Goal: Transaction & Acquisition: Download file/media

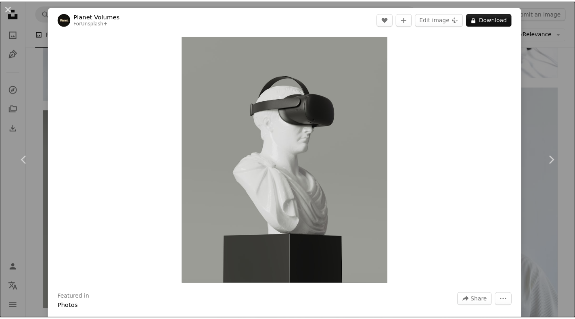
scroll to position [4562, 0]
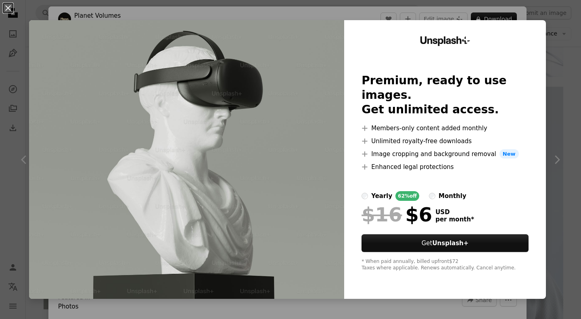
click at [5, 4] on button "An X shape" at bounding box center [8, 8] width 10 height 10
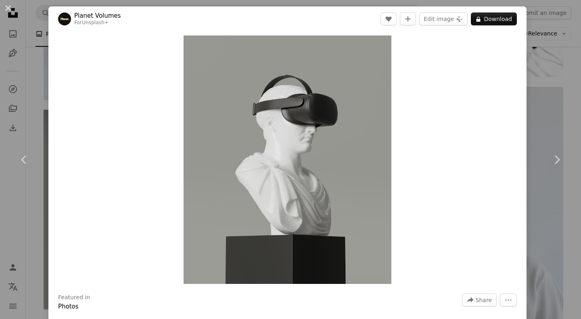
click at [8, 6] on button "An X shape" at bounding box center [8, 8] width 10 height 10
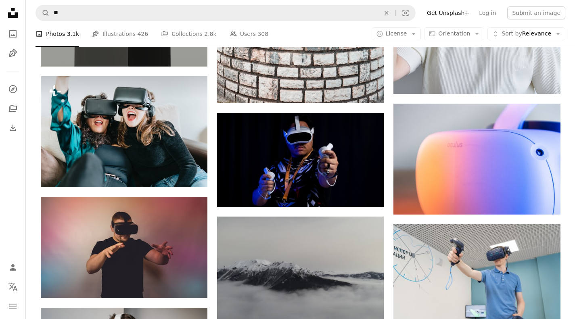
scroll to position [4845, 0]
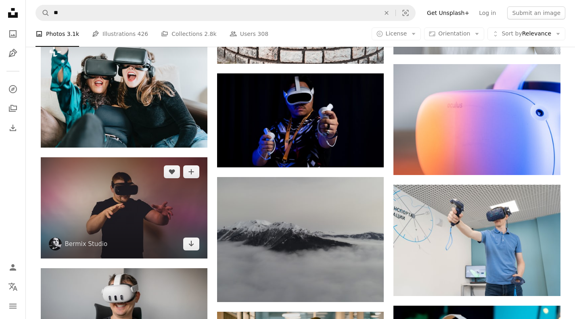
click at [140, 222] on img at bounding box center [124, 207] width 167 height 101
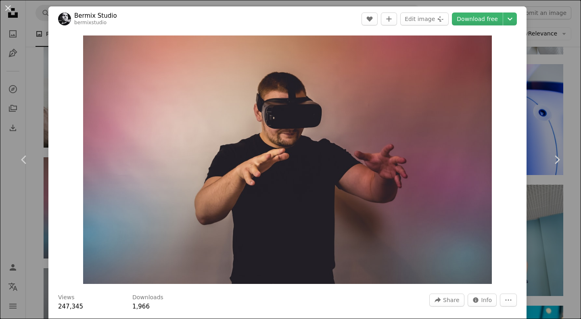
click at [477, 21] on link "Download free" at bounding box center [477, 19] width 51 height 13
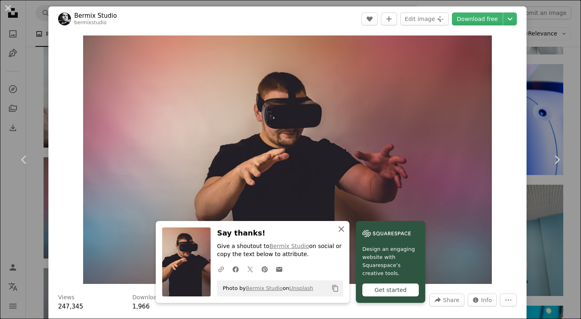
click at [339, 227] on icon "An X shape" at bounding box center [342, 229] width 10 height 10
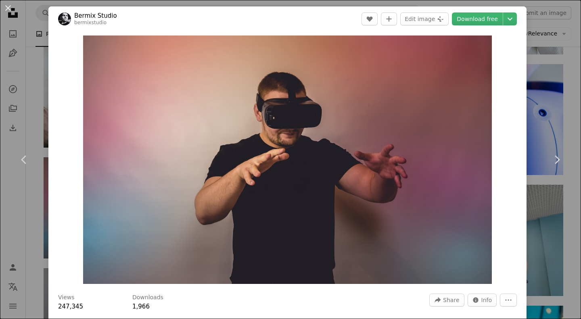
drag, startPoint x: 314, startPoint y: 134, endPoint x: 7, endPoint y: 7, distance: 331.6
click at [7, 7] on button "An X shape" at bounding box center [8, 8] width 10 height 10
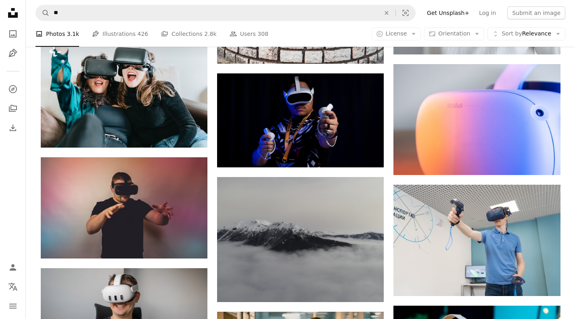
click at [7, 6] on icon "Unsplash logo Unsplash Home" at bounding box center [13, 13] width 16 height 16
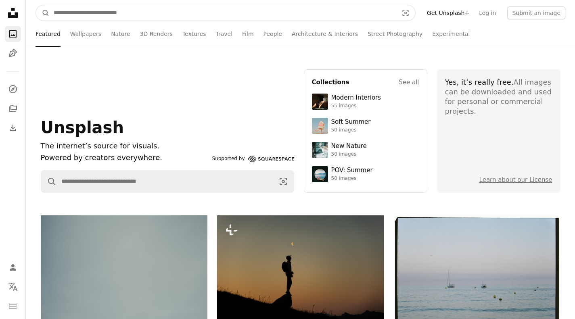
click at [95, 10] on input "Find visuals sitewide" at bounding box center [223, 12] width 346 height 15
type input "**"
click at [36, 5] on button "A magnifying glass" at bounding box center [43, 12] width 14 height 15
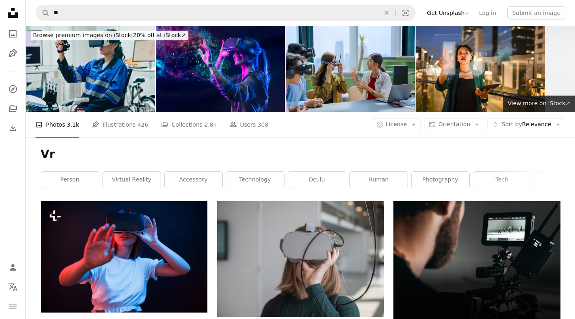
click at [69, 182] on link "person" at bounding box center [70, 180] width 58 height 16
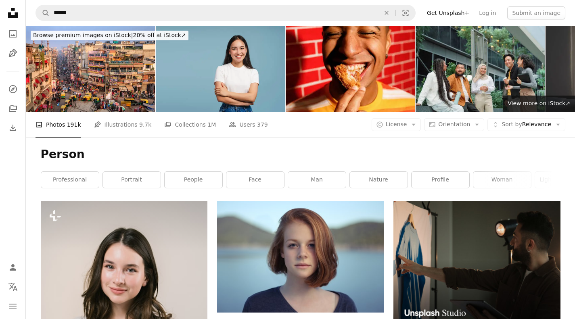
click at [129, 178] on link "portrait" at bounding box center [132, 180] width 58 height 16
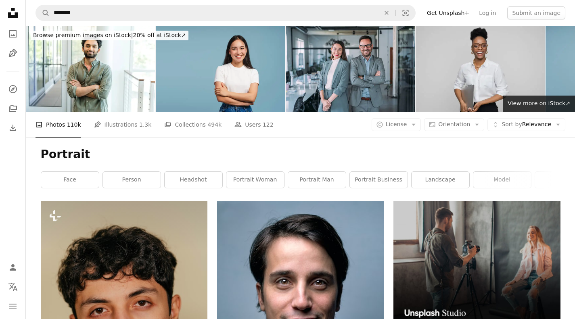
scroll to position [40, 0]
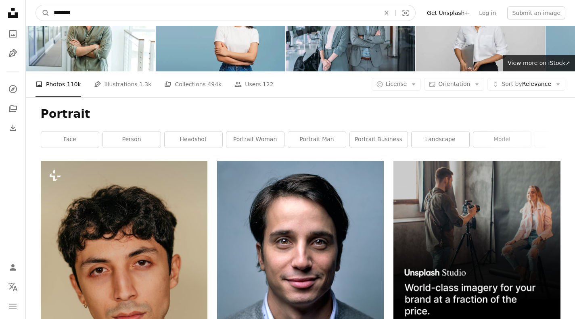
click at [94, 10] on input "********" at bounding box center [214, 12] width 328 height 15
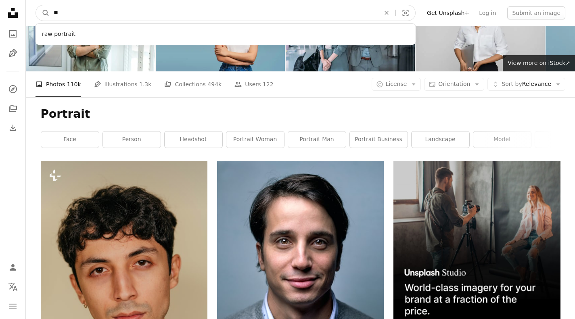
type input "*"
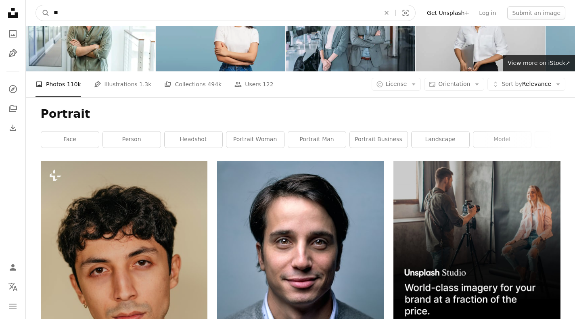
type input "**"
click at [36, 5] on button "A magnifying glass" at bounding box center [43, 12] width 14 height 15
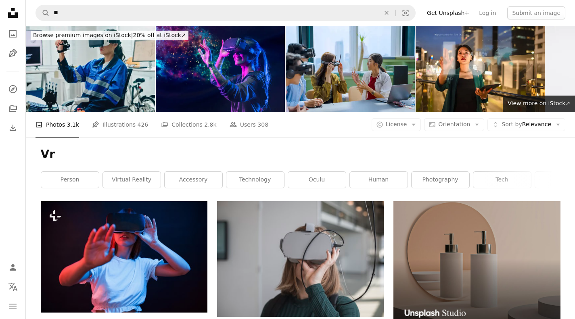
click at [458, 126] on span "Orientation" at bounding box center [454, 124] width 32 height 6
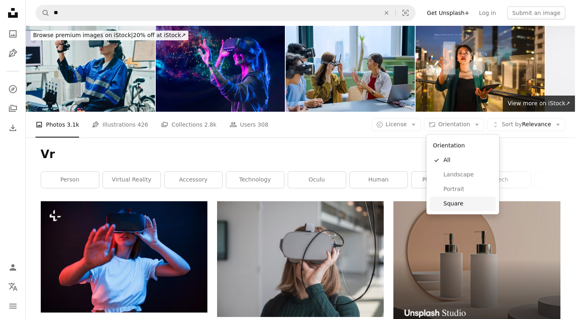
click at [460, 207] on span "Square" at bounding box center [468, 204] width 49 height 8
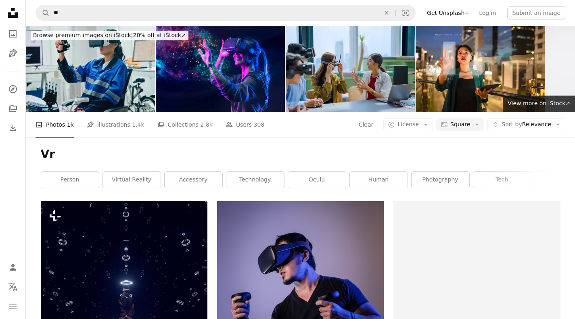
click at [412, 126] on span "License" at bounding box center [408, 124] width 21 height 6
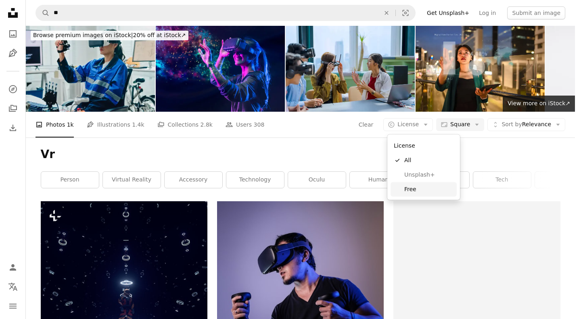
click at [412, 187] on span "Free" at bounding box center [429, 189] width 49 height 8
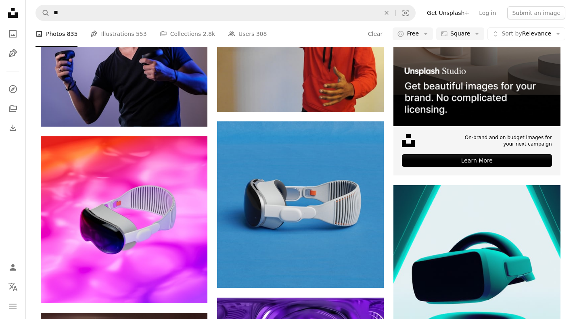
scroll to position [81, 0]
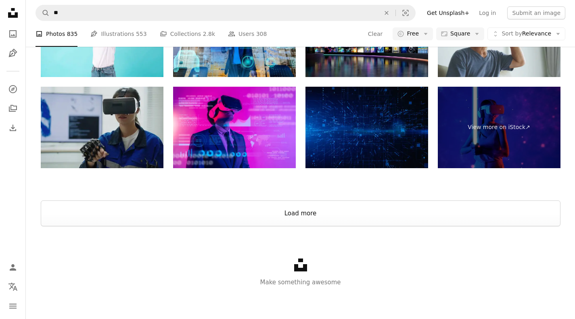
click at [310, 218] on button "Load more" at bounding box center [301, 214] width 520 height 26
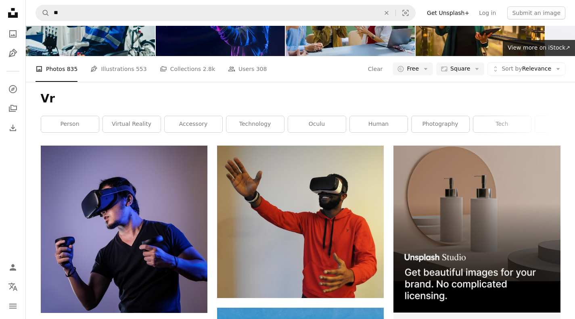
scroll to position [44, 0]
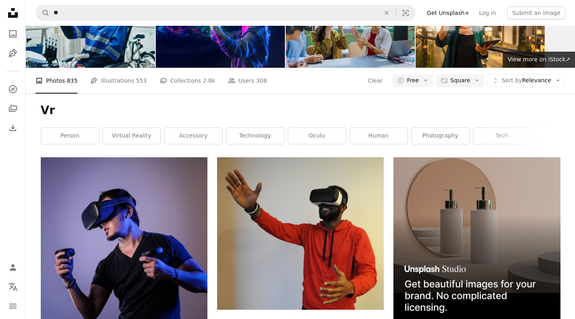
click at [461, 81] on span "Square" at bounding box center [461, 81] width 20 height 8
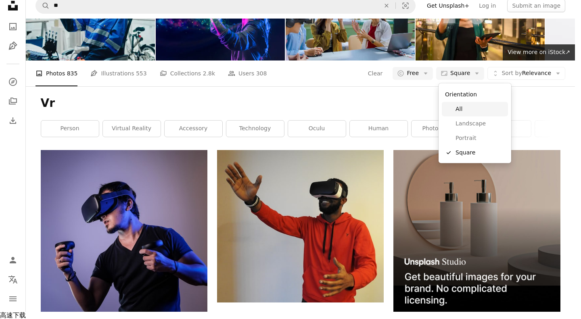
click at [461, 113] on span "All" at bounding box center [480, 109] width 49 height 8
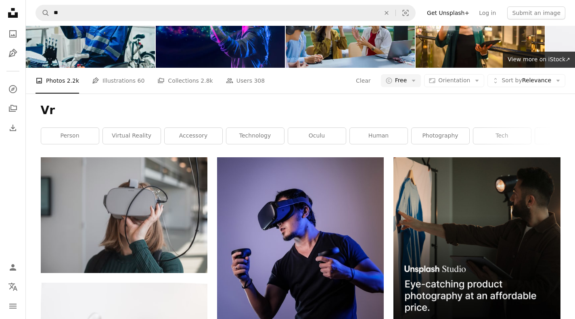
scroll to position [9366, 0]
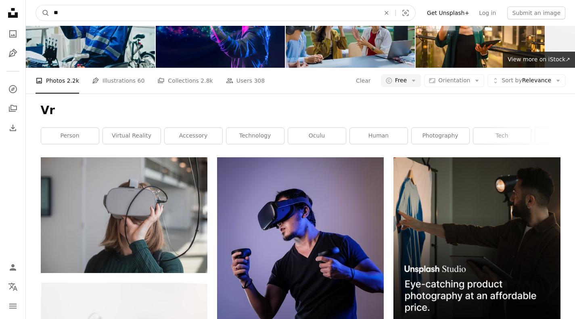
drag, startPoint x: 71, startPoint y: 15, endPoint x: 45, endPoint y: 14, distance: 25.8
click at [45, 14] on form "A magnifying glass ** An X shape Visual search" at bounding box center [226, 13] width 380 height 16
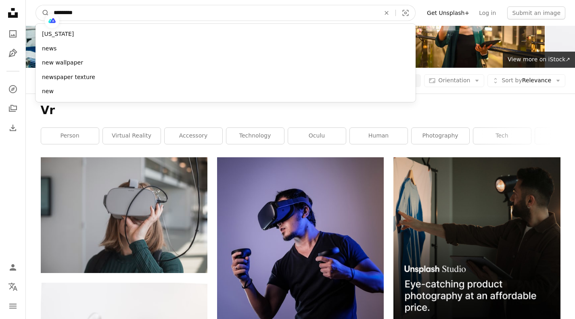
type input "*********"
click at [36, 5] on button "A magnifying glass" at bounding box center [43, 12] width 14 height 15
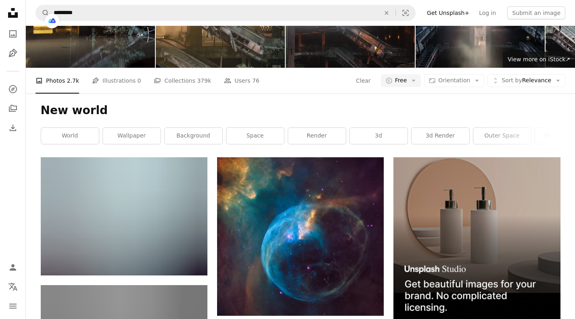
scroll to position [1413, 0]
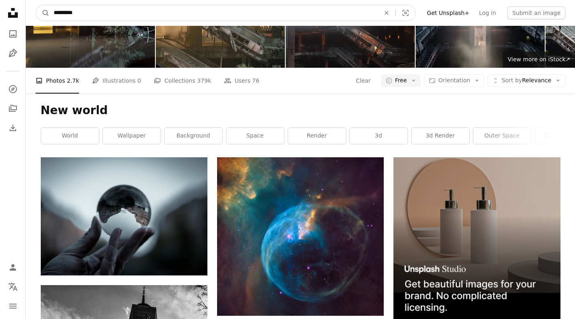
drag, startPoint x: 104, startPoint y: 10, endPoint x: 40, endPoint y: 12, distance: 63.4
click at [40, 12] on form "A magnifying glass ********* An X shape Visual search" at bounding box center [226, 13] width 380 height 16
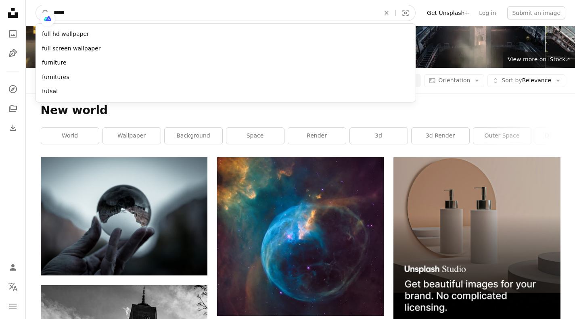
type input "******"
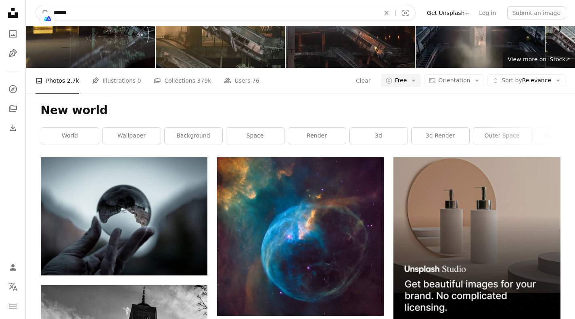
click button "A magnifying glass" at bounding box center [43, 12] width 14 height 15
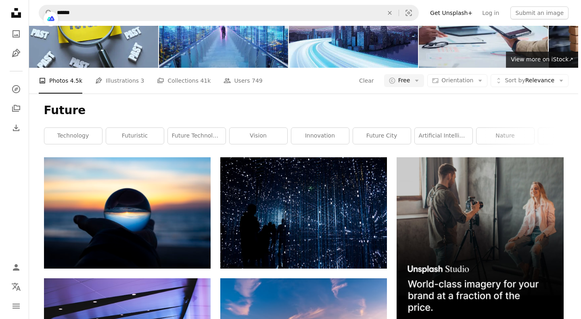
scroll to position [969, 0]
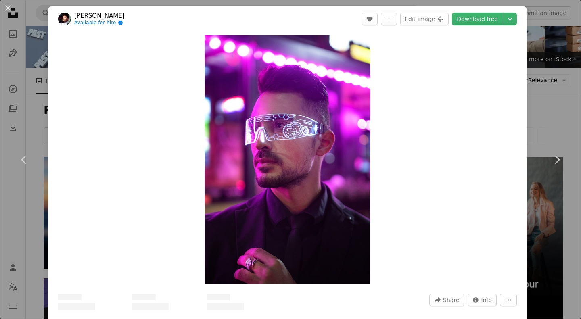
click at [467, 19] on link "Download free" at bounding box center [477, 19] width 51 height 13
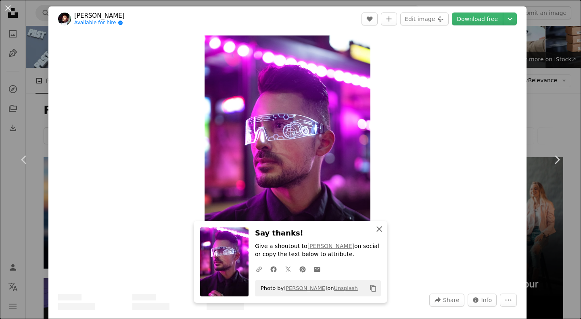
click at [377, 229] on icon "button" at bounding box center [380, 229] width 6 height 6
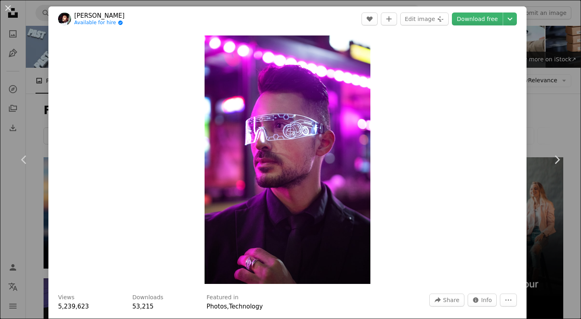
click at [98, 13] on link "[PERSON_NAME]" at bounding box center [99, 16] width 50 height 8
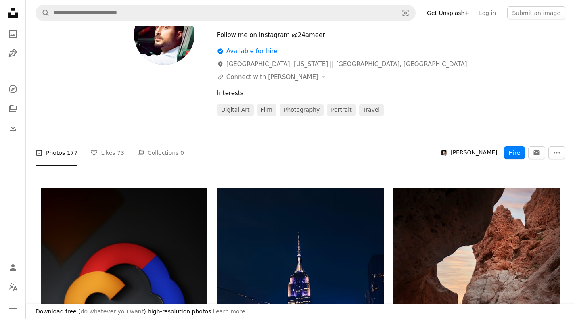
scroll to position [1332, 0]
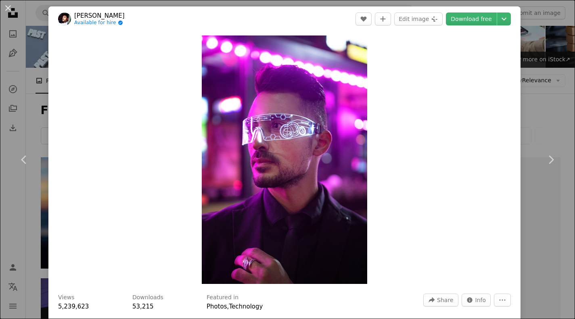
scroll to position [969, 0]
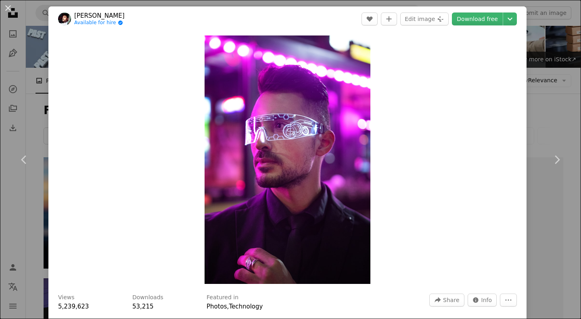
click at [12, 8] on button "An X shape" at bounding box center [8, 8] width 10 height 10
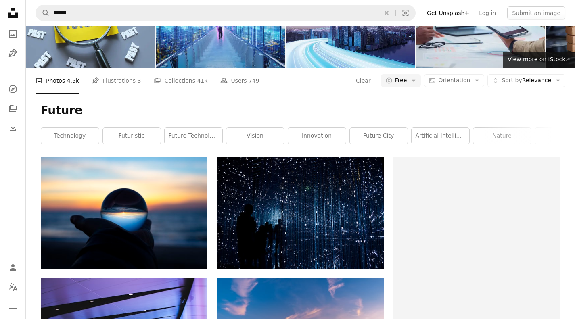
scroll to position [1292, 0]
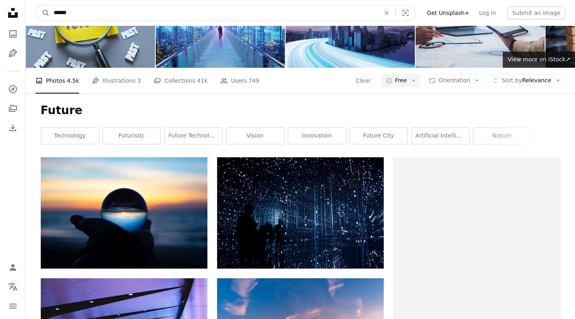
drag, startPoint x: 77, startPoint y: 13, endPoint x: 47, endPoint y: 14, distance: 29.9
click at [47, 14] on form "A magnifying glass ****** An X shape Visual search" at bounding box center [226, 13] width 380 height 16
type input "**"
click at [36, 5] on button "A magnifying glass" at bounding box center [43, 12] width 14 height 15
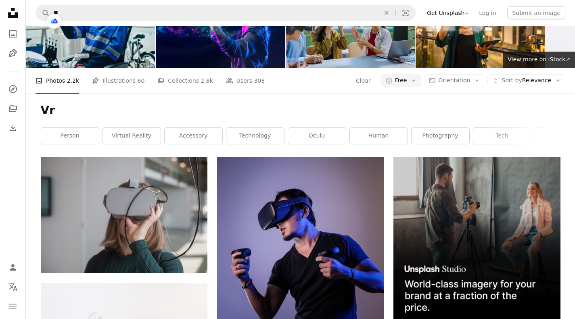
scroll to position [929, 0]
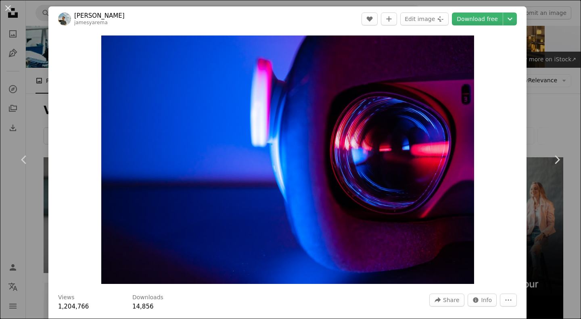
click at [471, 22] on link "Download free" at bounding box center [477, 19] width 51 height 13
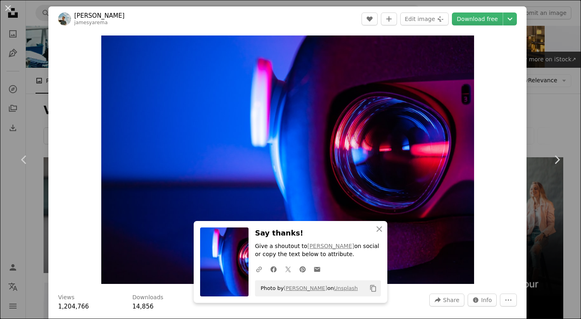
click at [469, 21] on link "Download free" at bounding box center [477, 19] width 51 height 13
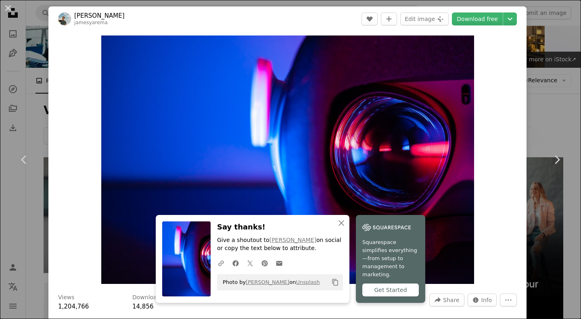
click at [6, 6] on button "An X shape" at bounding box center [8, 8] width 10 height 10
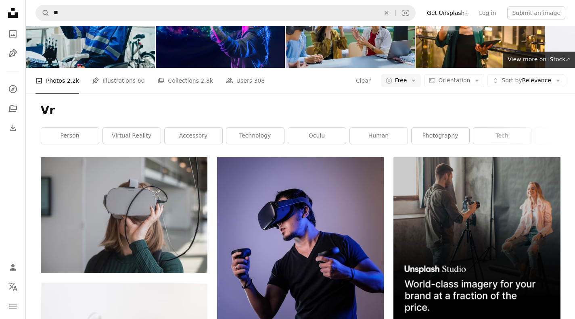
scroll to position [12475, 0]
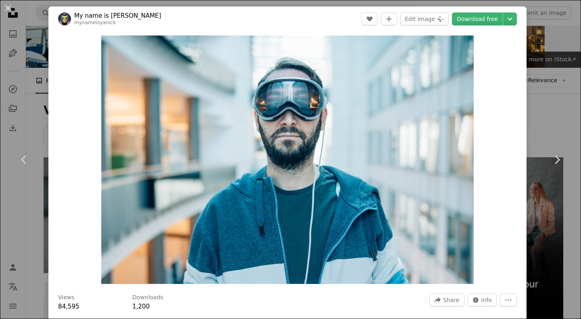
click at [478, 19] on link "Download free" at bounding box center [477, 19] width 51 height 13
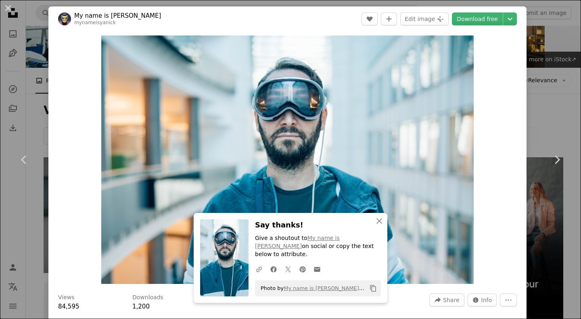
click at [8, 8] on button "An X shape" at bounding box center [8, 8] width 10 height 10
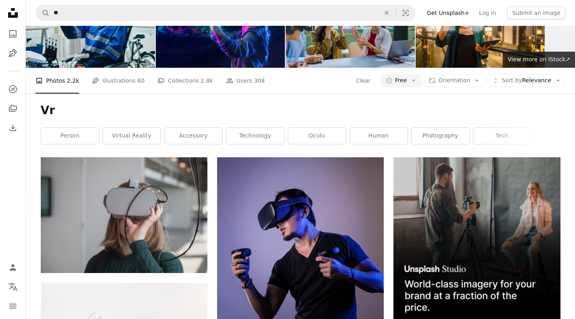
scroll to position [13565, 0]
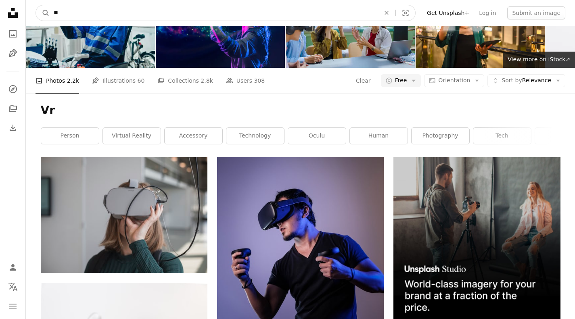
click at [64, 11] on input "**" at bounding box center [214, 12] width 328 height 15
type input "*"
type input "*****"
click button "A magnifying glass" at bounding box center [43, 12] width 14 height 15
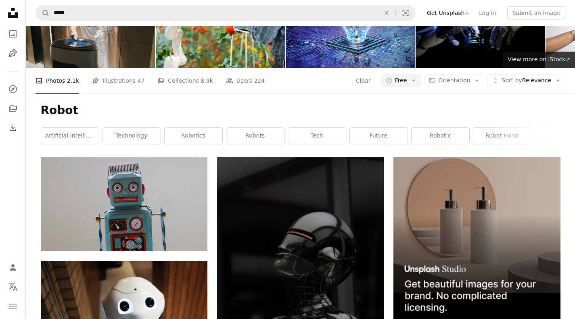
scroll to position [1817, 0]
